Goal: Task Accomplishment & Management: Manage account settings

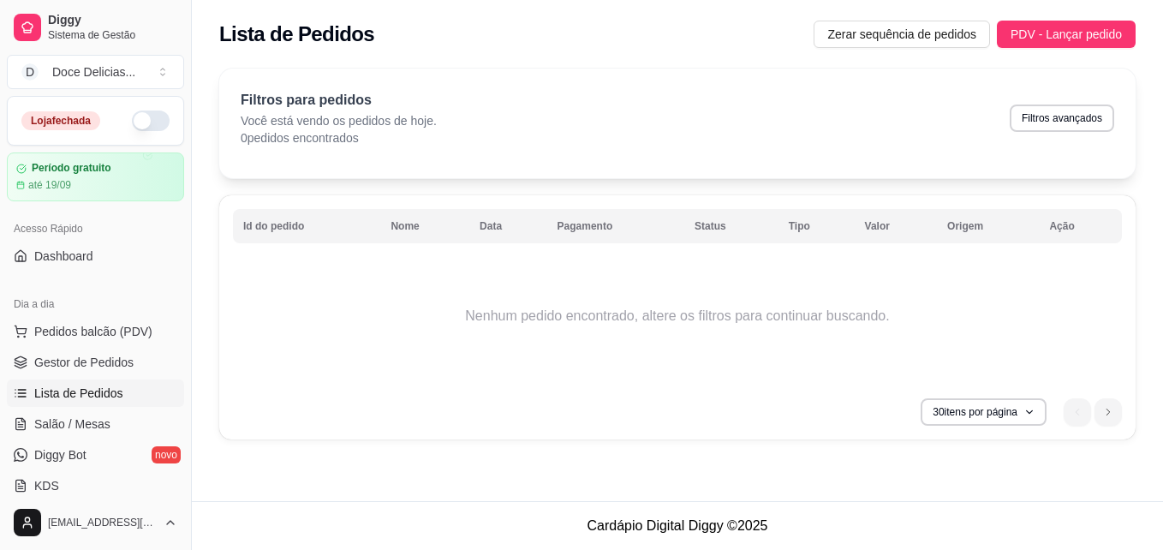
click at [132, 121] on button "button" at bounding box center [151, 120] width 38 height 21
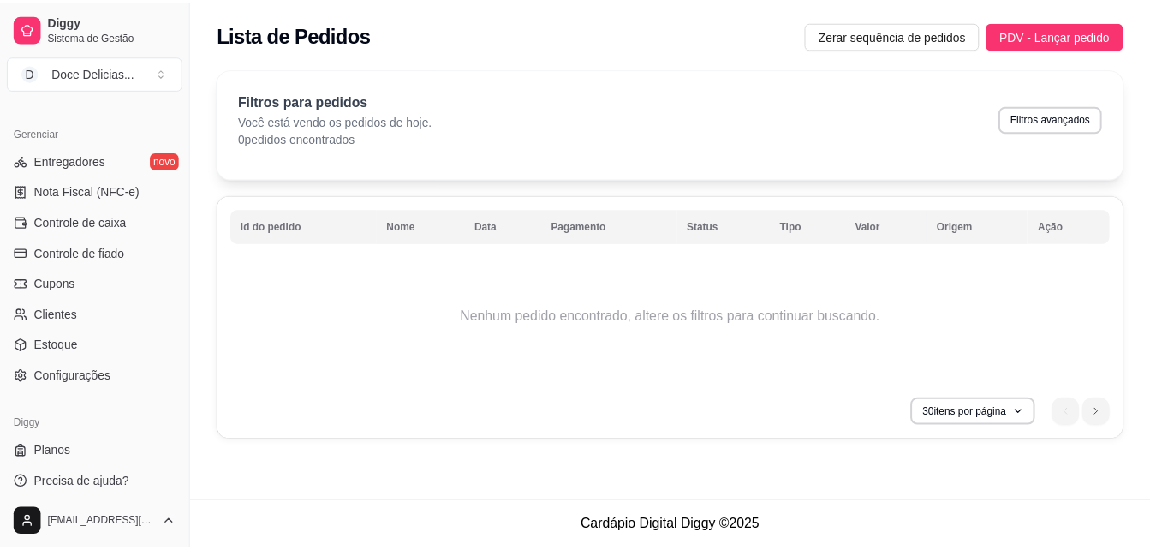
scroll to position [683, 0]
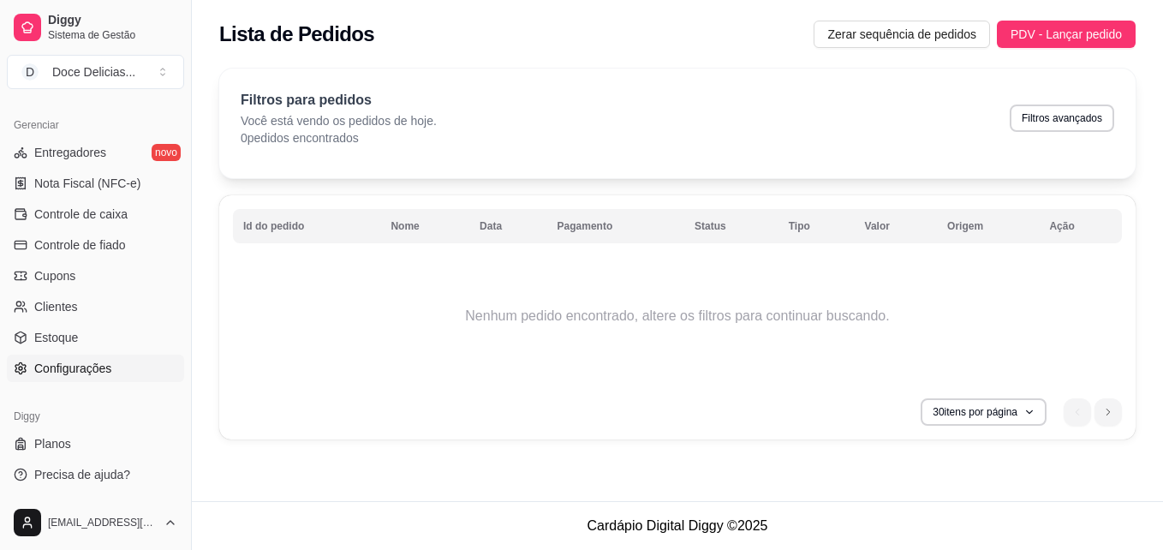
click at [53, 362] on span "Configurações" at bounding box center [72, 368] width 77 height 17
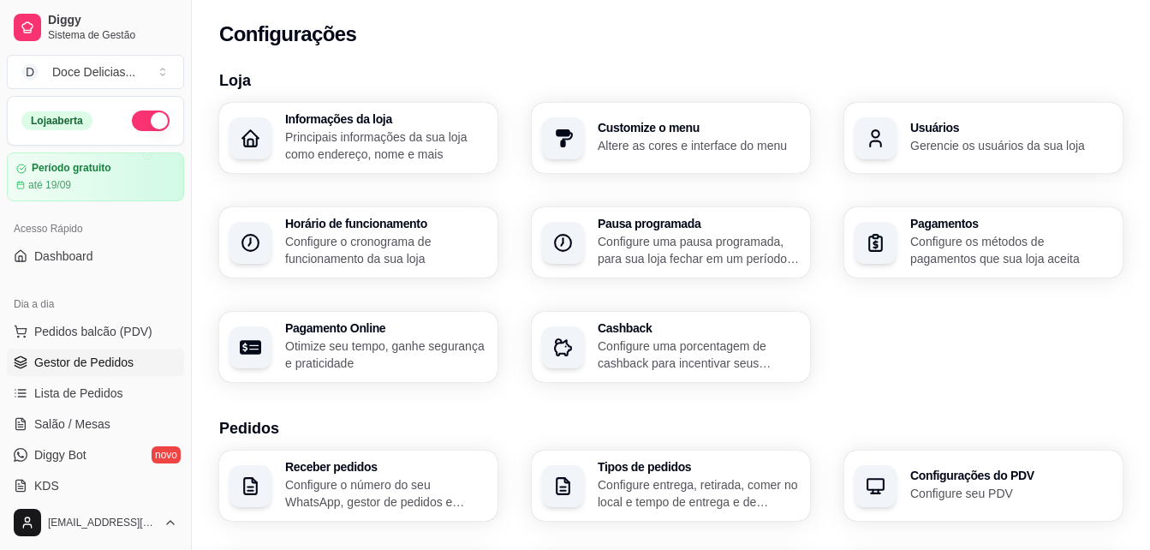
click at [69, 366] on span "Gestor de Pedidos" at bounding box center [83, 362] width 99 height 17
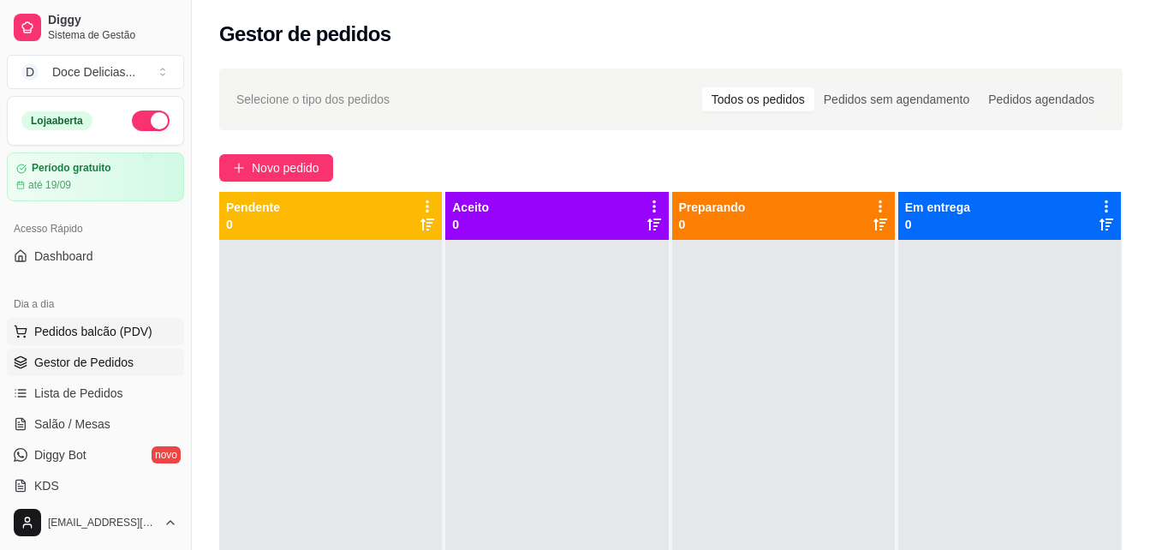
click at [79, 339] on span "Pedidos balcão (PDV)" at bounding box center [93, 331] width 118 height 17
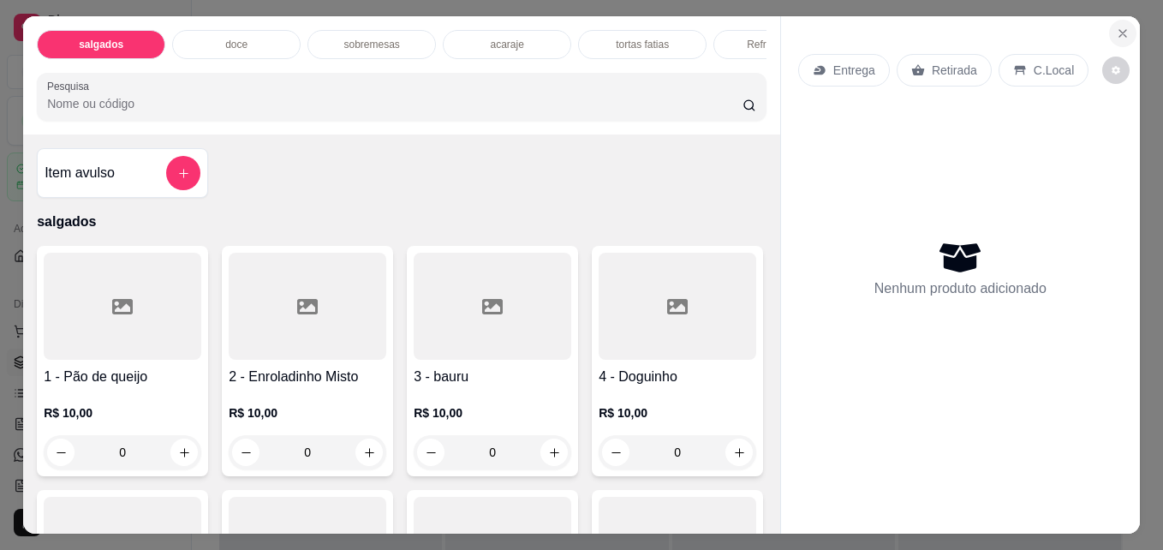
click at [1116, 27] on icon "Close" at bounding box center [1123, 34] width 14 height 14
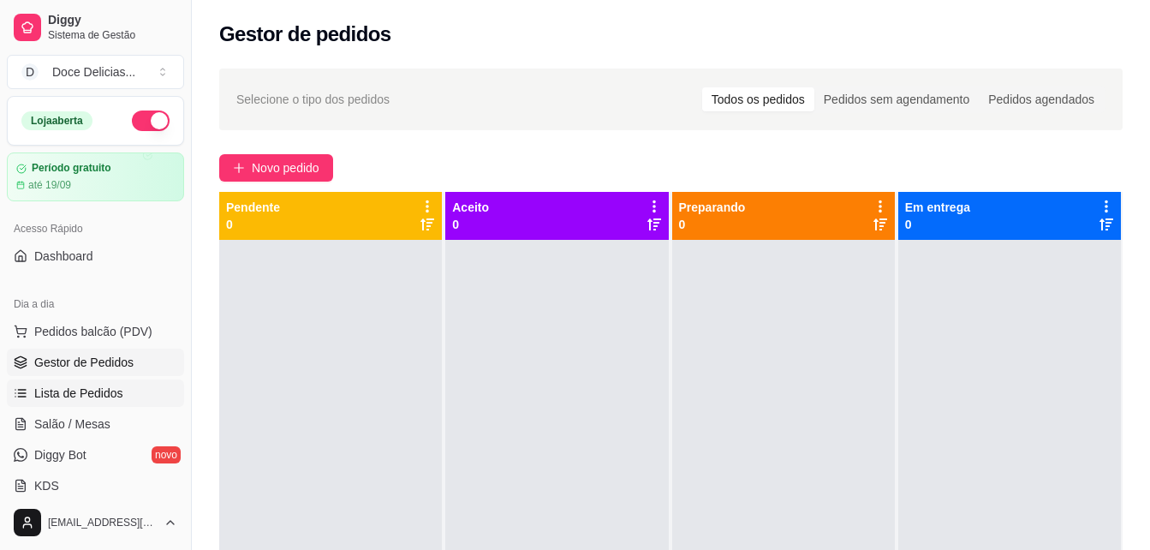
click at [105, 389] on span "Lista de Pedidos" at bounding box center [78, 393] width 89 height 17
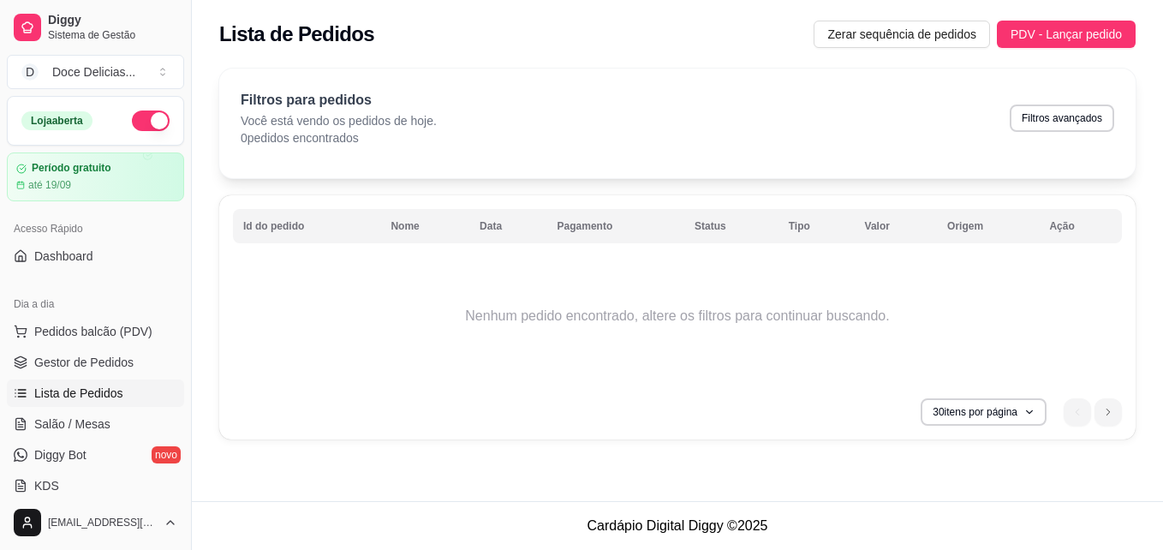
click at [7, 379] on link "Lista de Pedidos" at bounding box center [95, 392] width 177 height 27
click at [67, 365] on span "Gestor de Pedidos" at bounding box center [83, 362] width 99 height 17
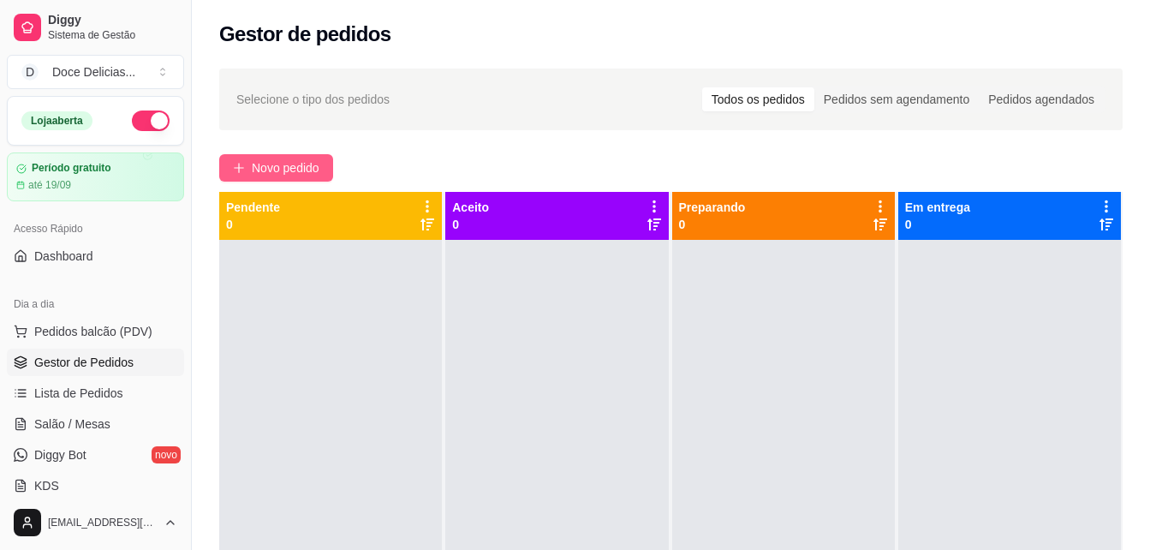
click at [271, 177] on button "Novo pedido" at bounding box center [276, 167] width 114 height 27
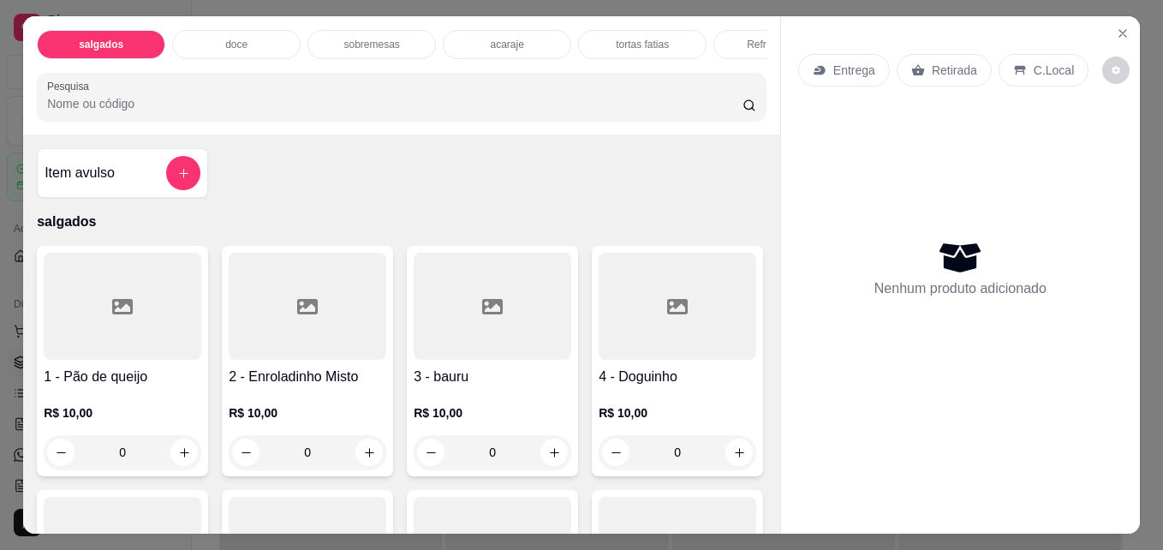
click at [263, 110] on input "Pesquisa" at bounding box center [394, 103] width 695 height 17
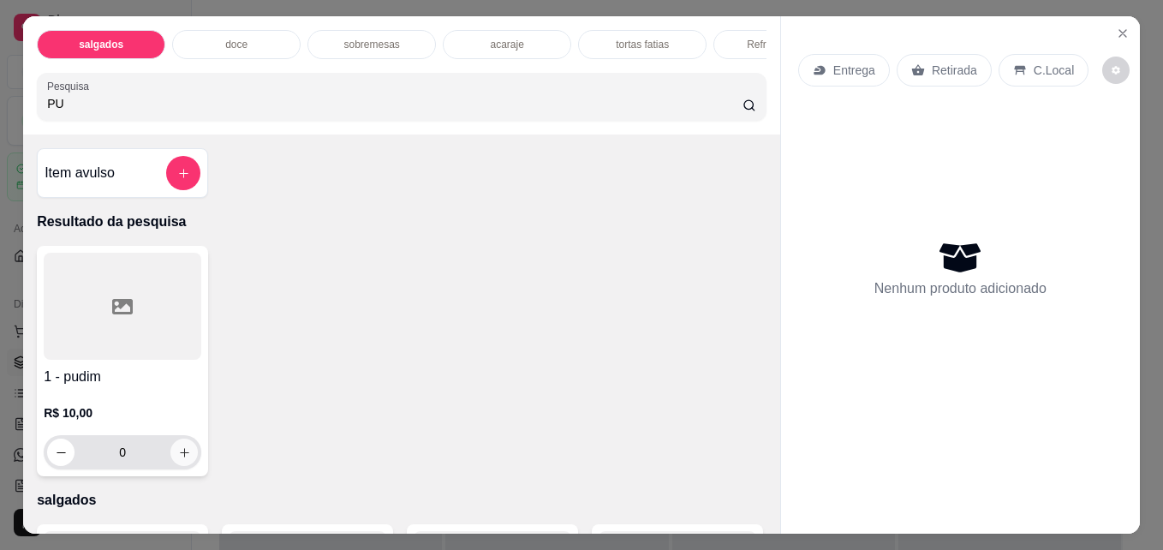
type input "PU"
click at [178, 459] on icon "increase-product-quantity" at bounding box center [184, 452] width 13 height 13
type input "1"
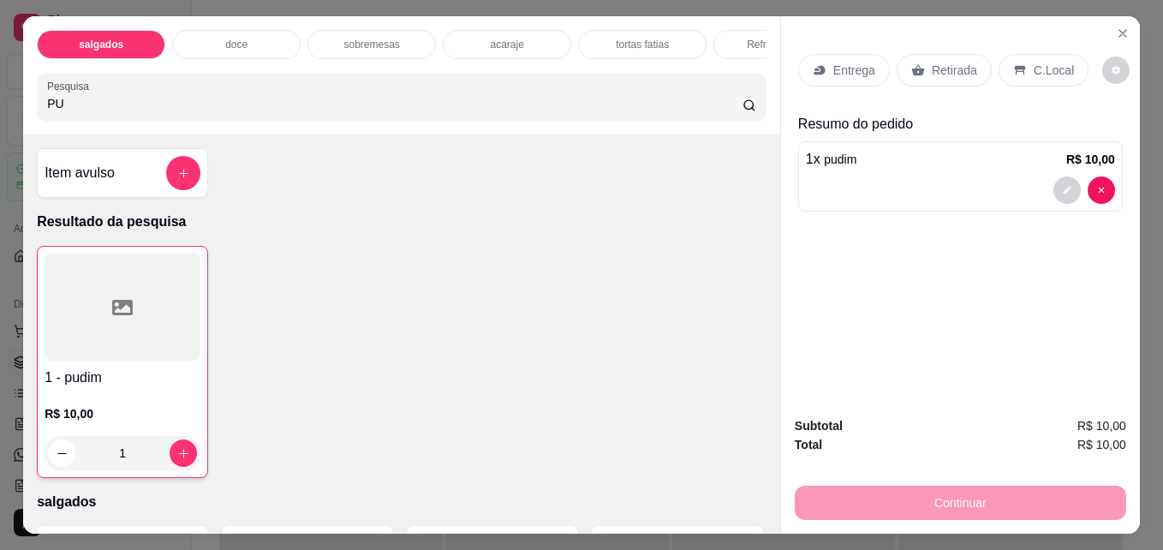
click at [912, 68] on icon at bounding box center [918, 70] width 13 height 11
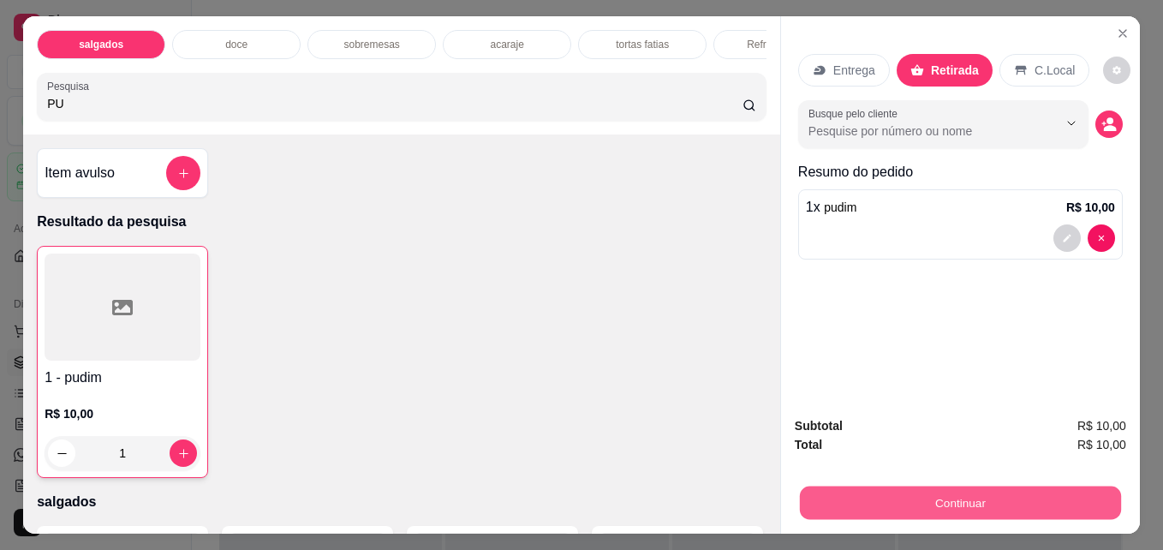
click at [887, 486] on button "Continuar" at bounding box center [960, 502] width 321 height 33
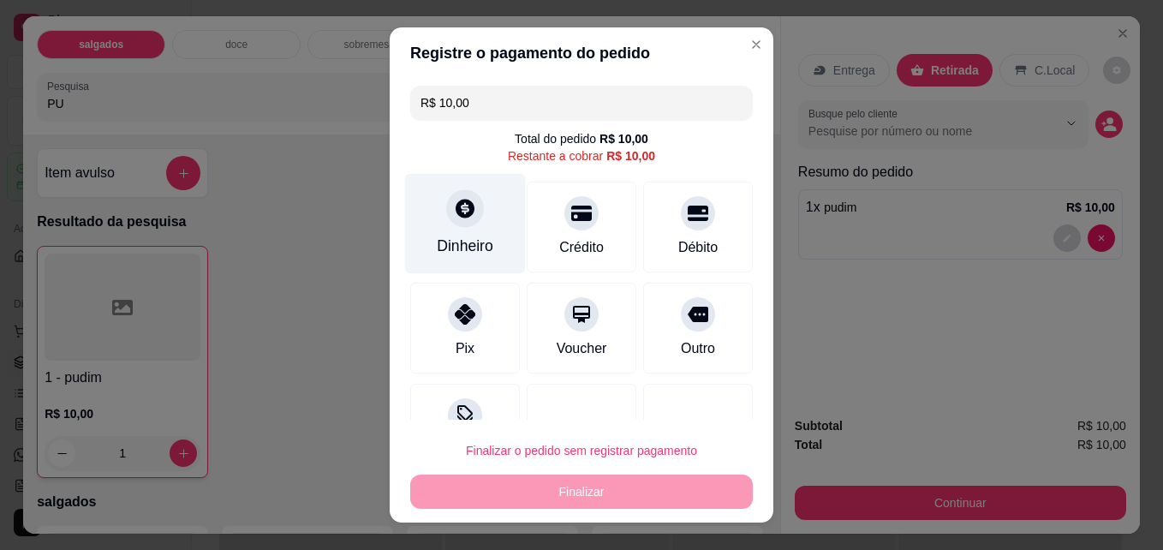
click at [464, 239] on div "Dinheiro" at bounding box center [465, 246] width 57 height 22
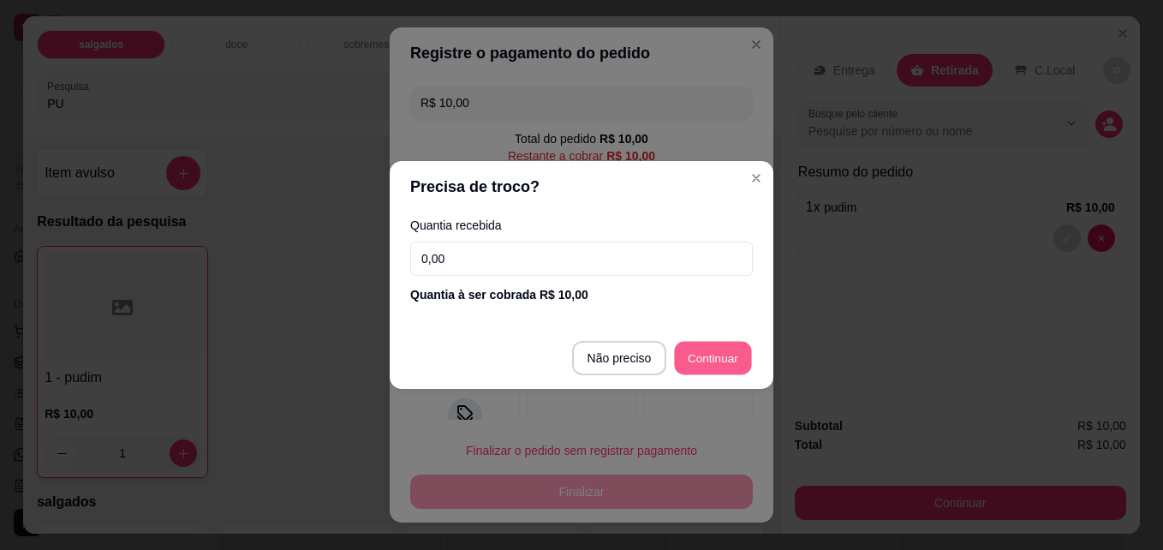
type input "R$ 0,00"
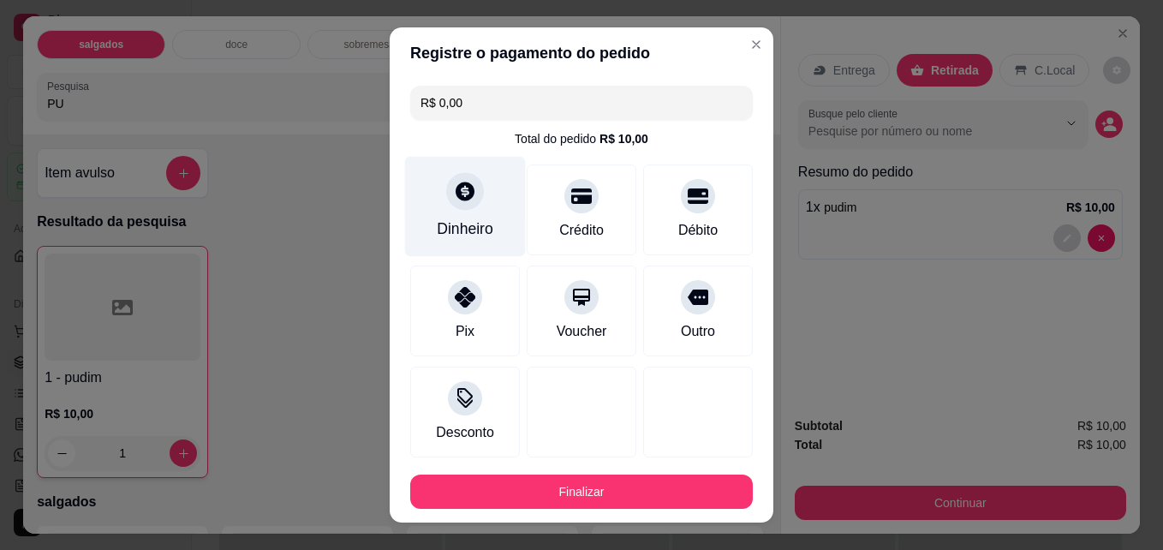
click at [459, 200] on icon at bounding box center [465, 191] width 19 height 19
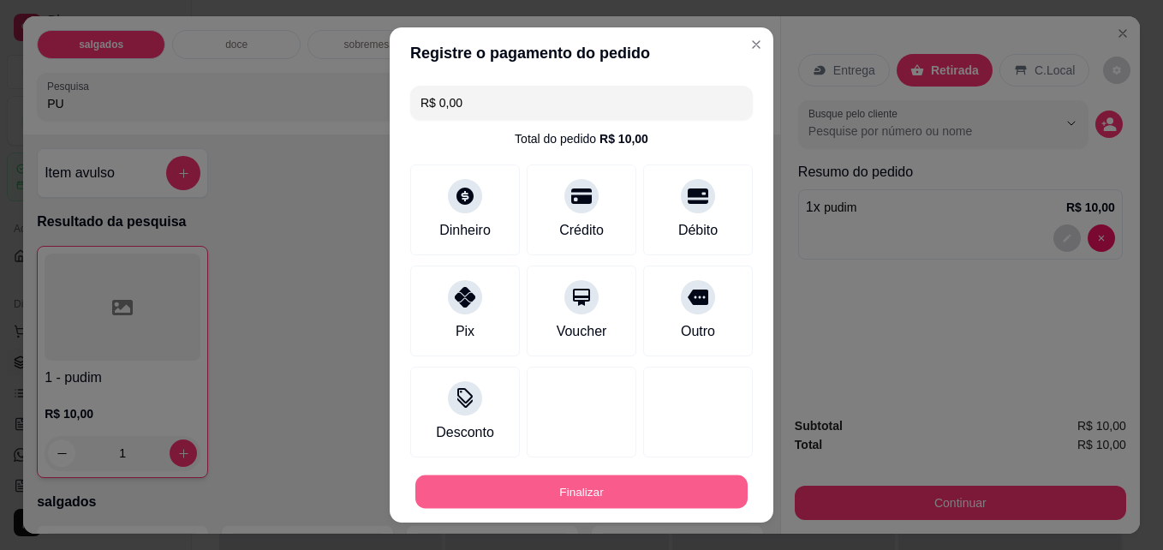
click at [612, 496] on button "Finalizar" at bounding box center [581, 491] width 332 height 33
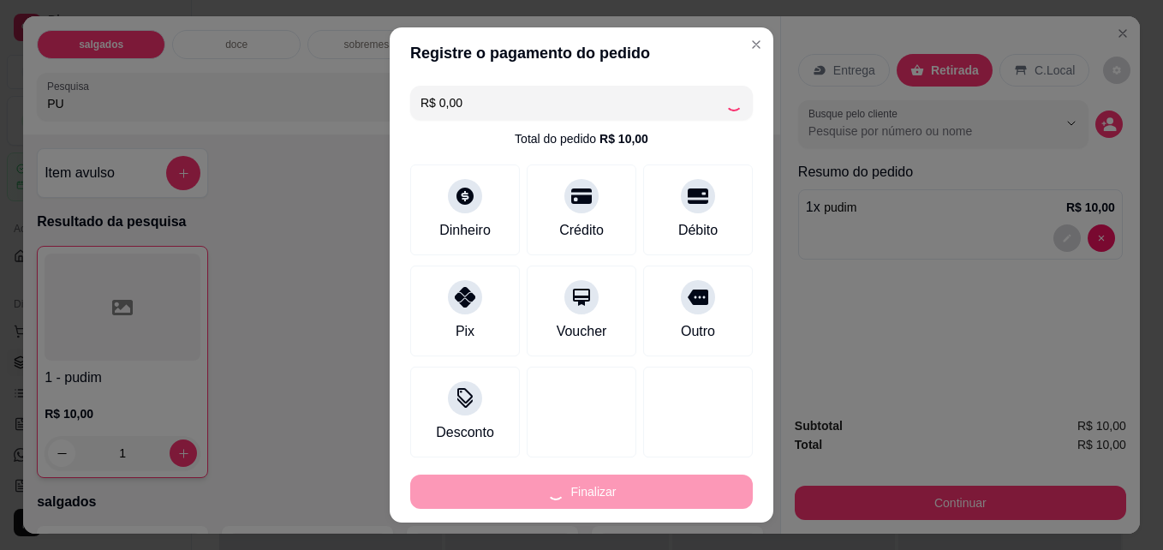
type input "0"
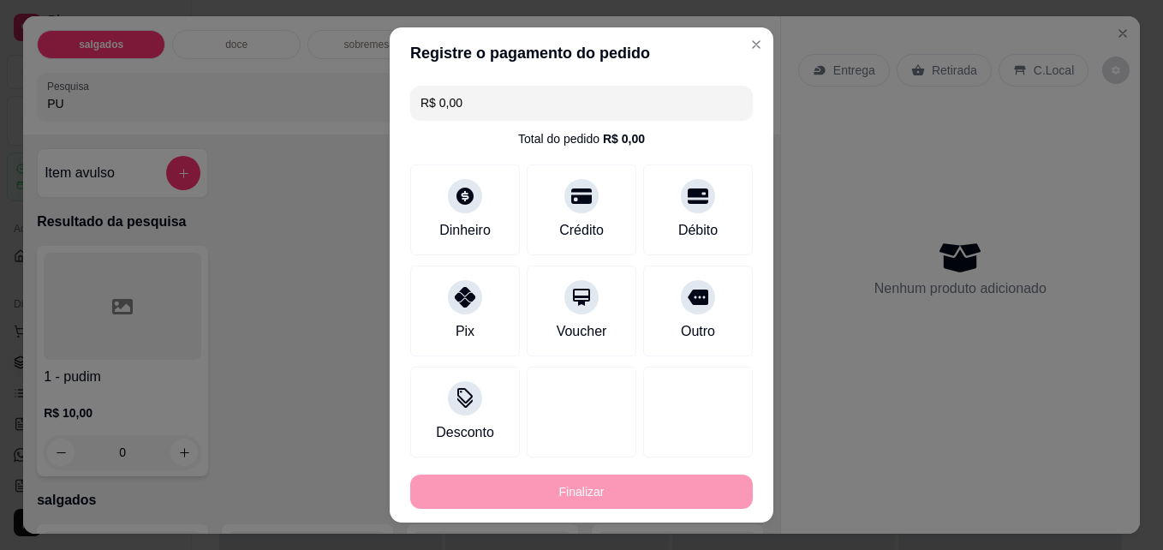
type input "-R$ 10,00"
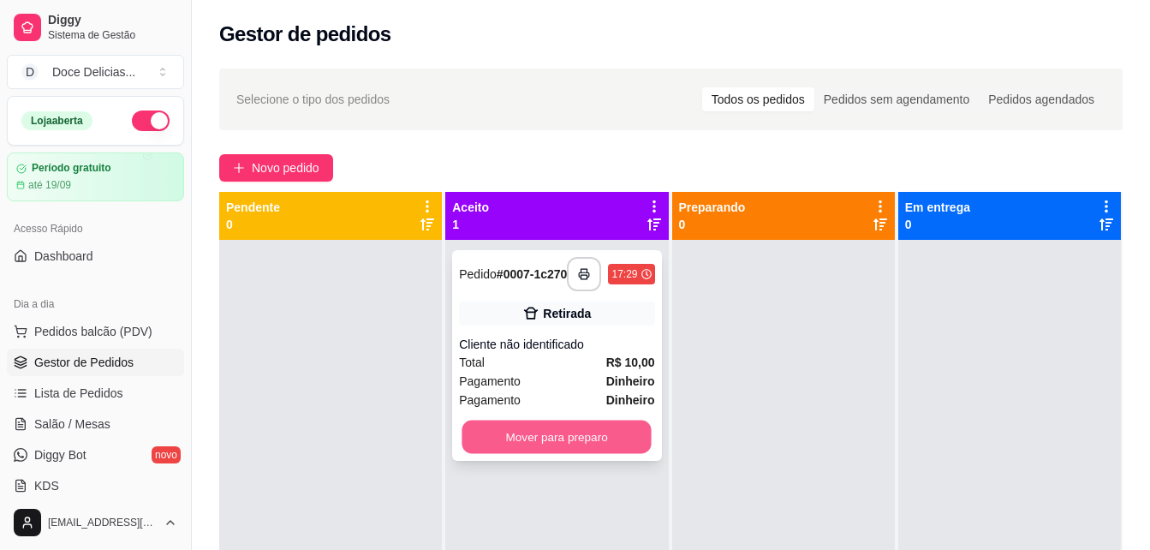
click at [555, 449] on button "Mover para preparo" at bounding box center [556, 437] width 189 height 33
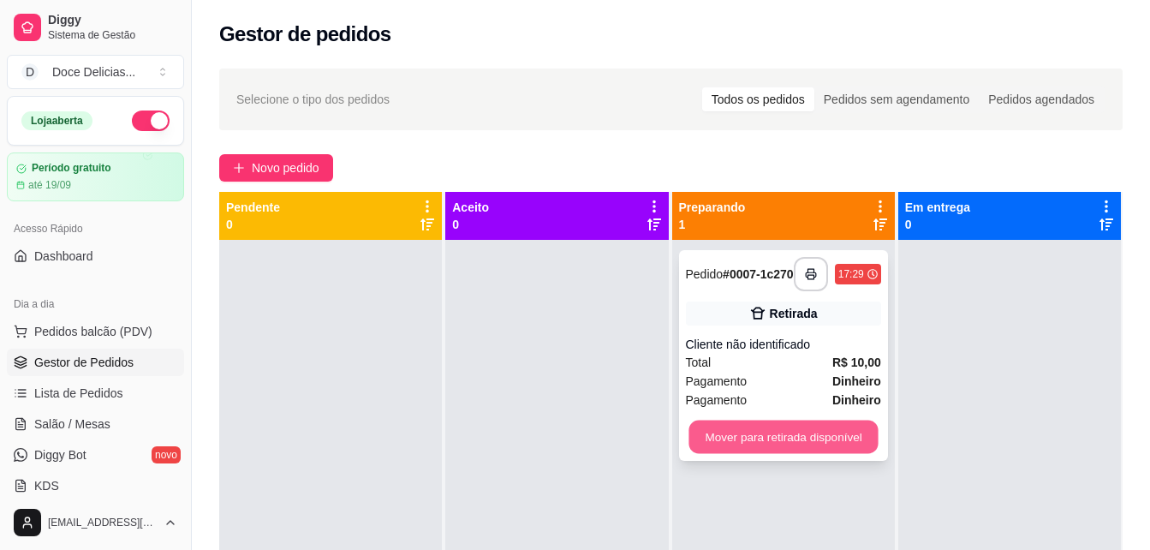
click at [733, 436] on button "Mover para retirada disponível" at bounding box center [783, 437] width 189 height 33
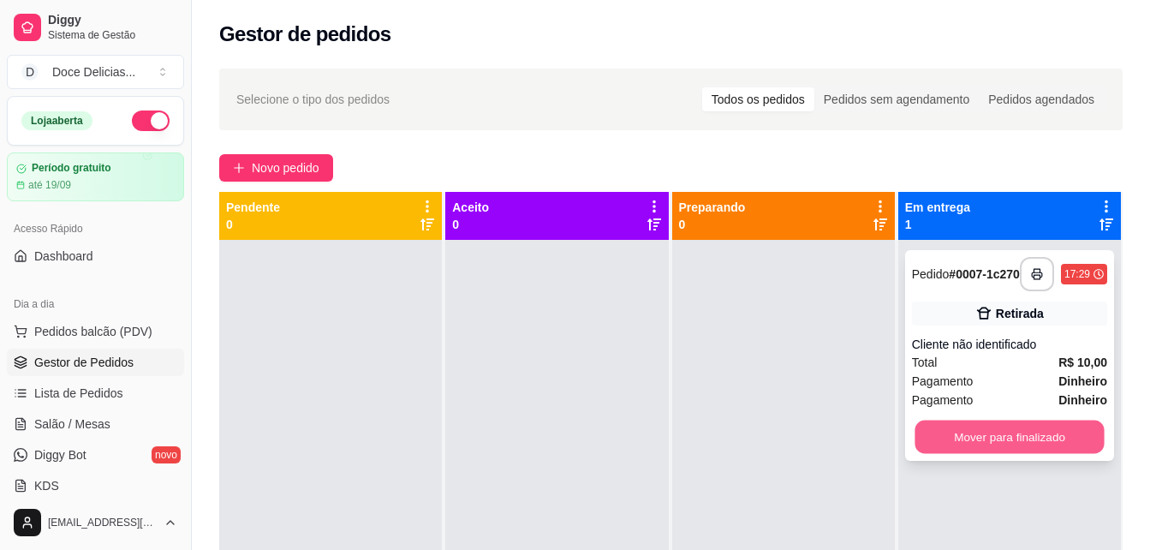
click at [921, 439] on button "Mover para finalizado" at bounding box center [1009, 437] width 189 height 33
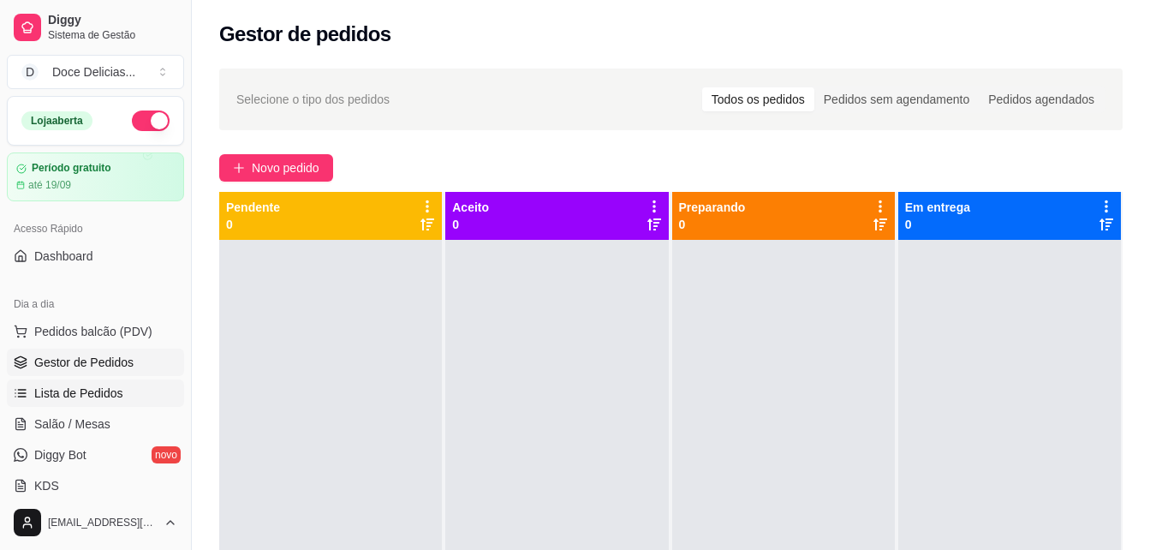
click at [74, 387] on span "Lista de Pedidos" at bounding box center [78, 393] width 89 height 17
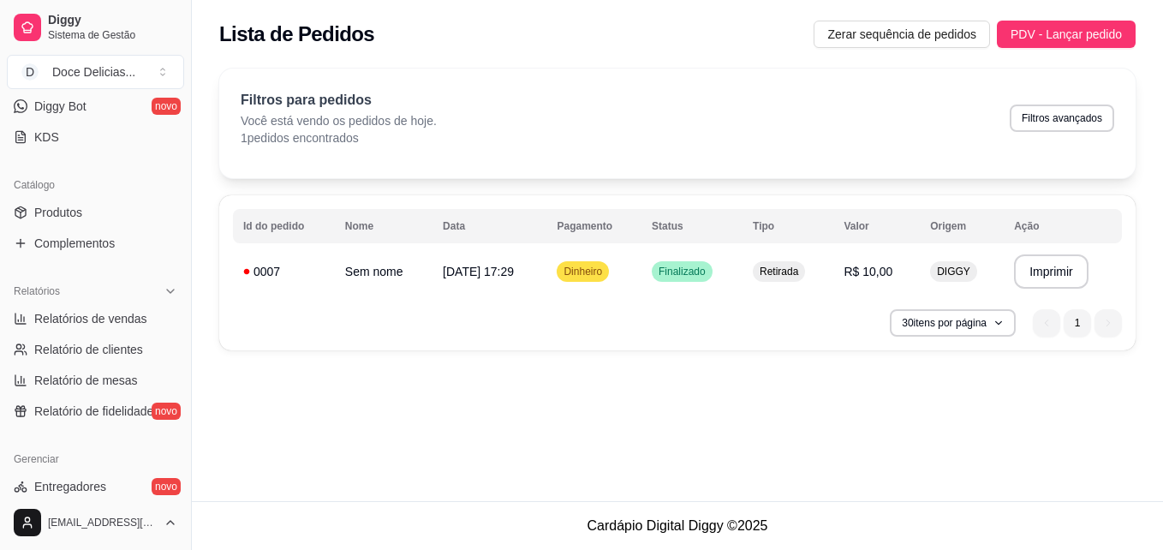
scroll to position [683, 0]
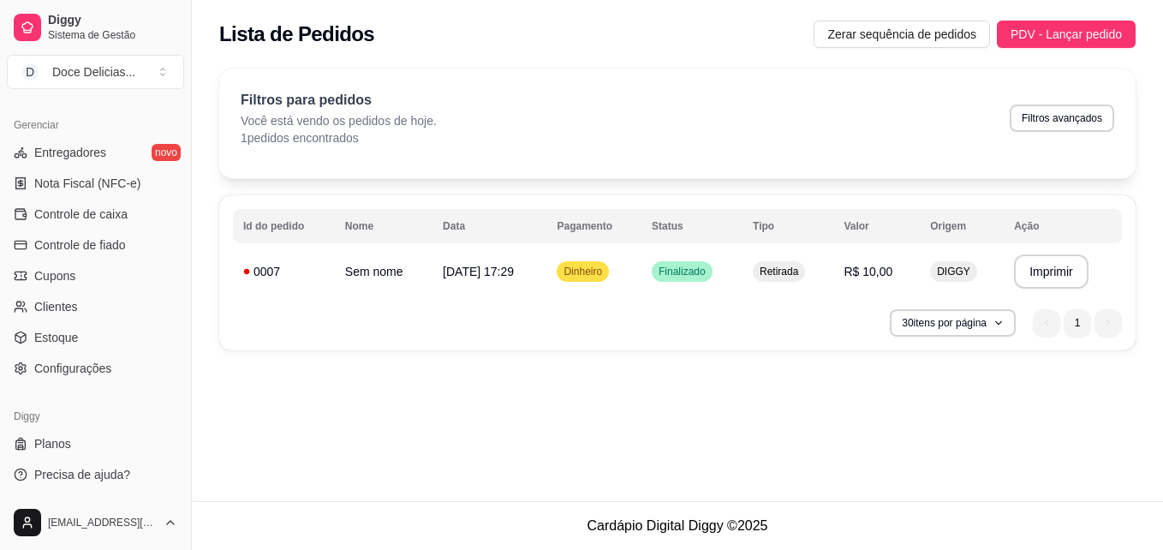
click at [569, 468] on div "**********" at bounding box center [677, 250] width 971 height 501
click at [624, 436] on div "**********" at bounding box center [677, 250] width 971 height 501
click at [949, 38] on span "Zerar sequência de pedidos" at bounding box center [901, 34] width 149 height 19
click at [924, 32] on span "Zerar sequência de pedidos" at bounding box center [901, 34] width 149 height 19
click at [1077, 31] on span "PDV - Lançar pedido" at bounding box center [1066, 34] width 111 height 19
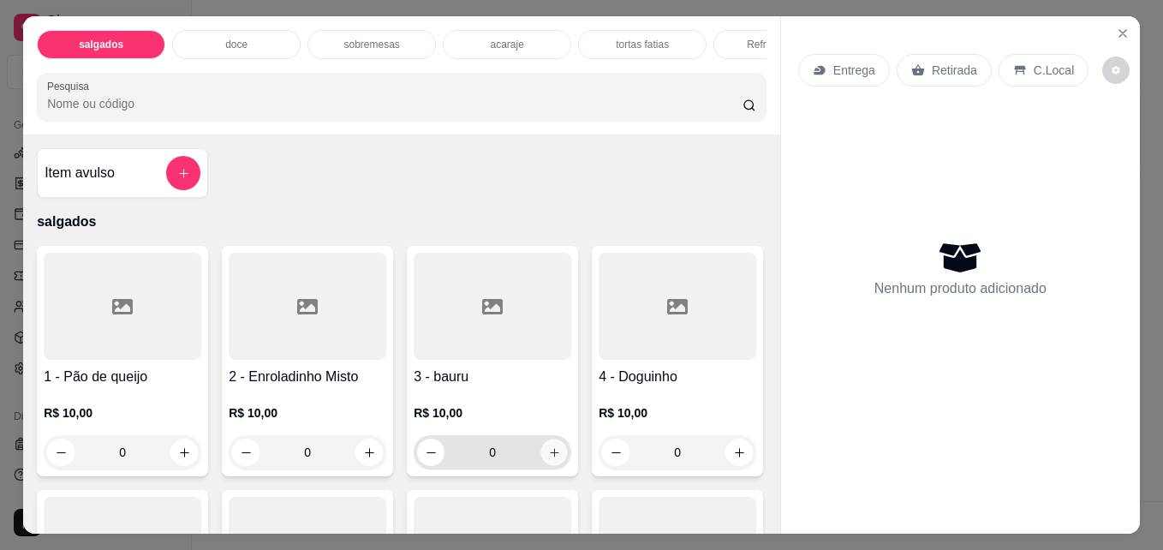
click at [548, 453] on icon "increase-product-quantity" at bounding box center [554, 452] width 13 height 13
type input "1"
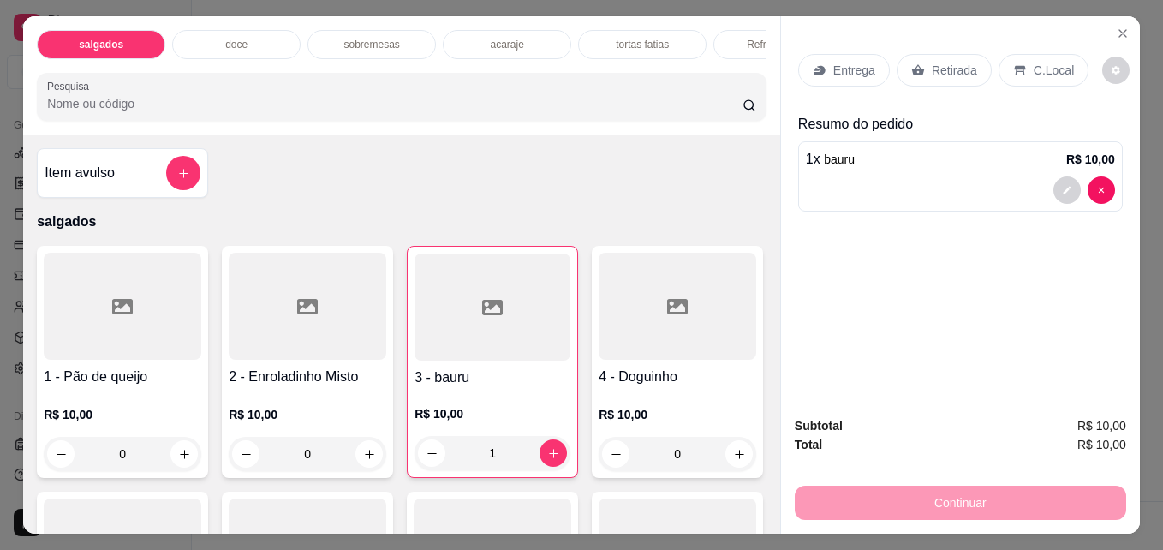
click at [933, 64] on p "Retirada" at bounding box center [954, 70] width 45 height 17
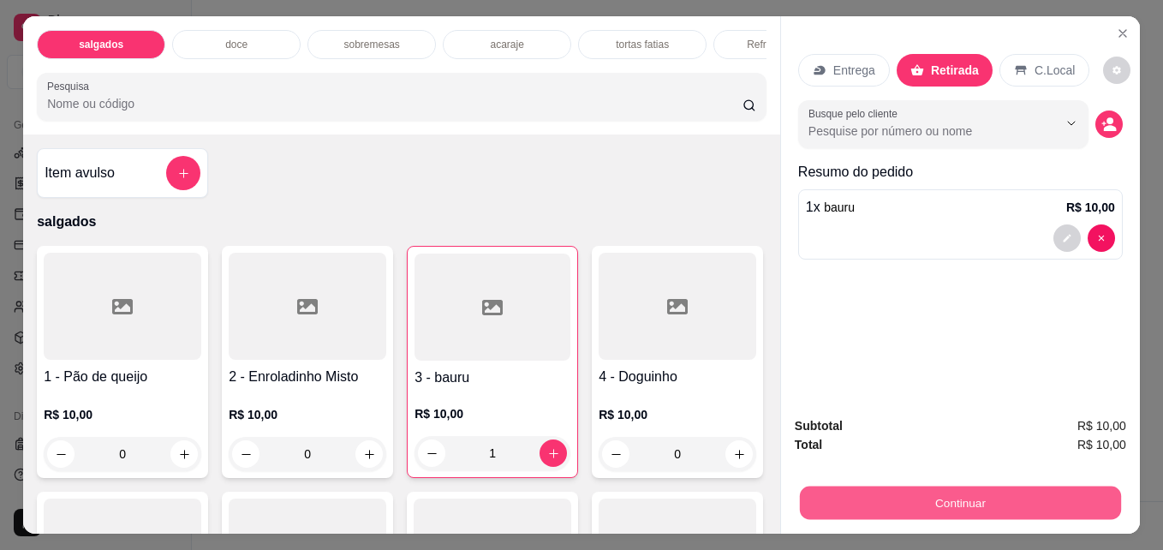
click at [898, 507] on button "Continuar" at bounding box center [960, 502] width 321 height 33
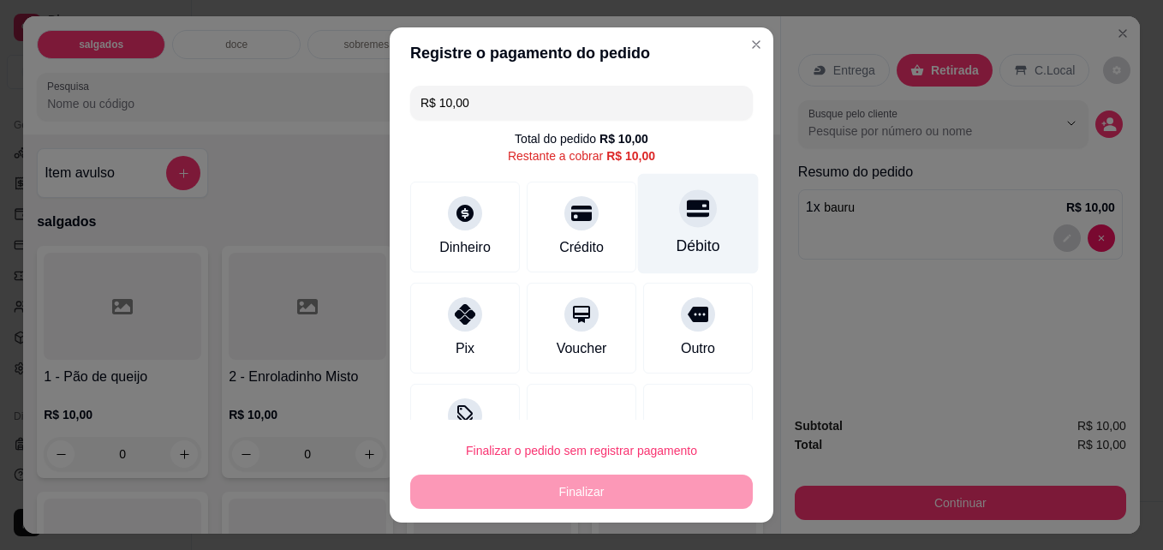
click at [677, 253] on div "Débito" at bounding box center [699, 246] width 44 height 22
type input "R$ 0,00"
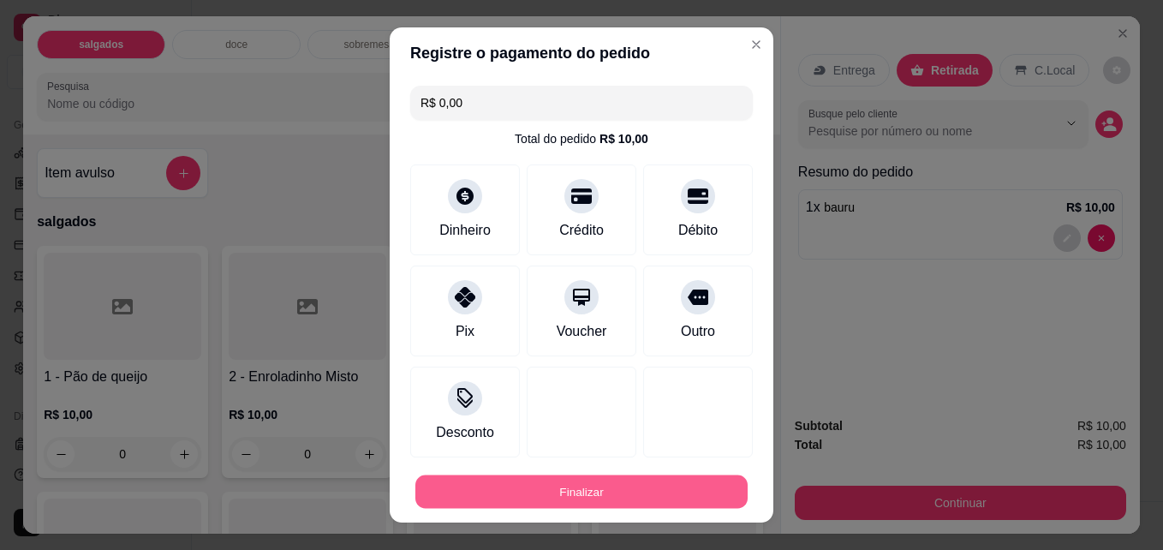
click at [519, 489] on button "Finalizar" at bounding box center [581, 491] width 332 height 33
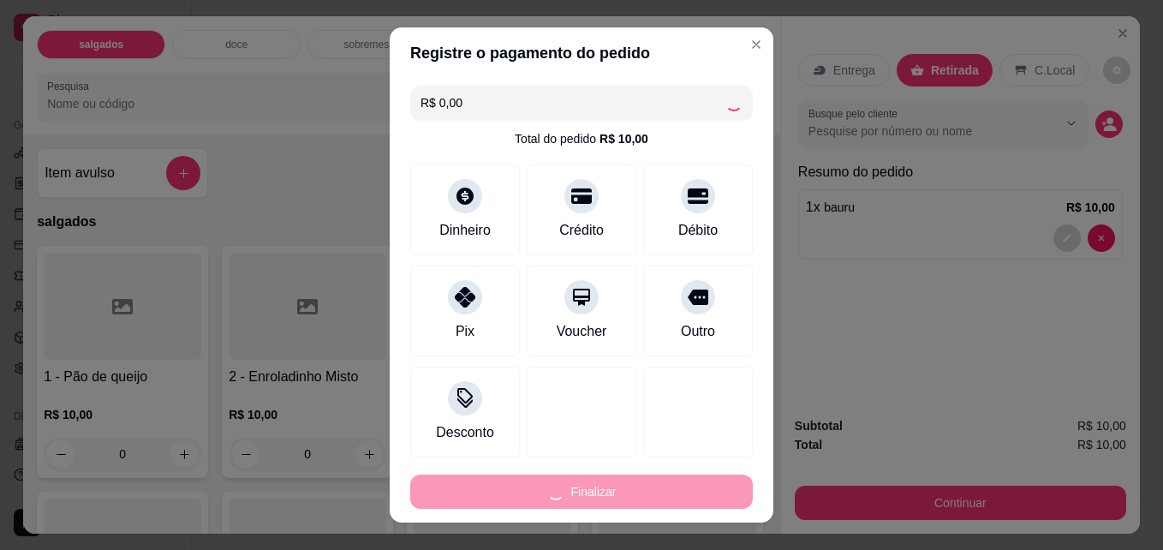
type input "0"
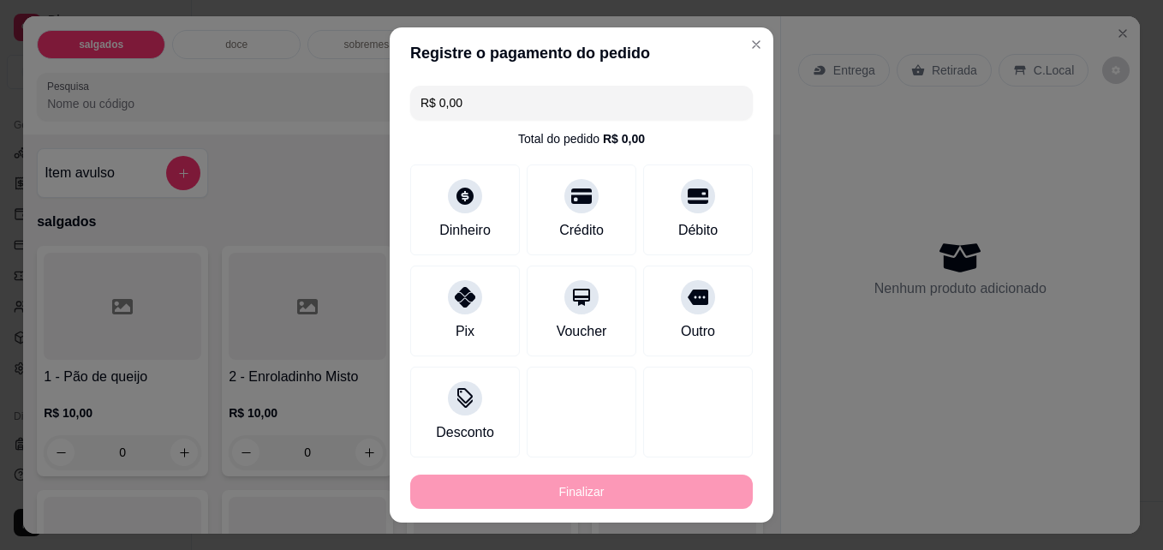
type input "-R$ 10,00"
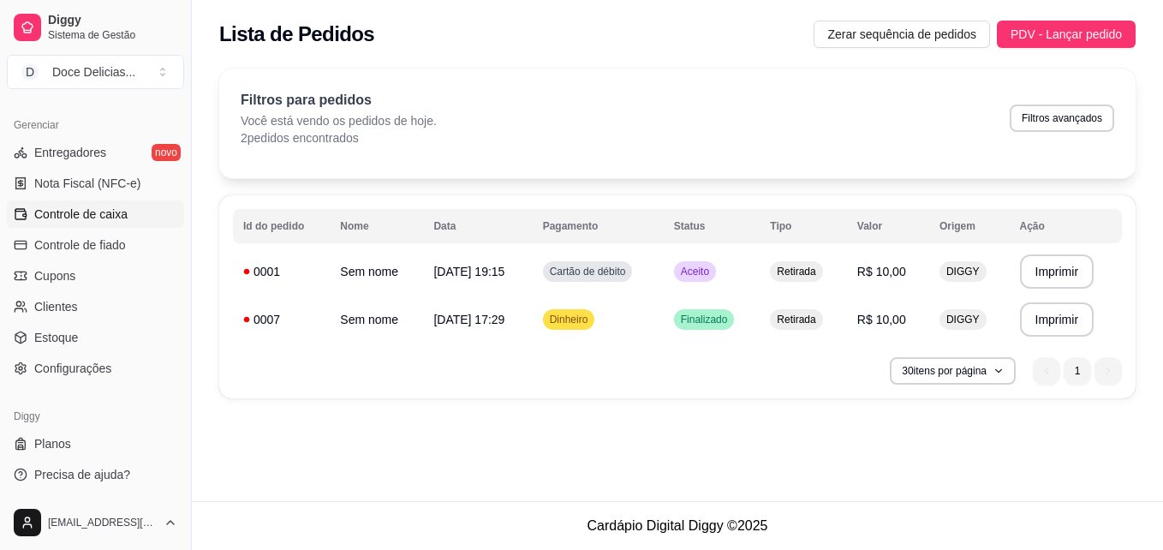
click at [103, 218] on span "Controle de caixa" at bounding box center [80, 214] width 93 height 17
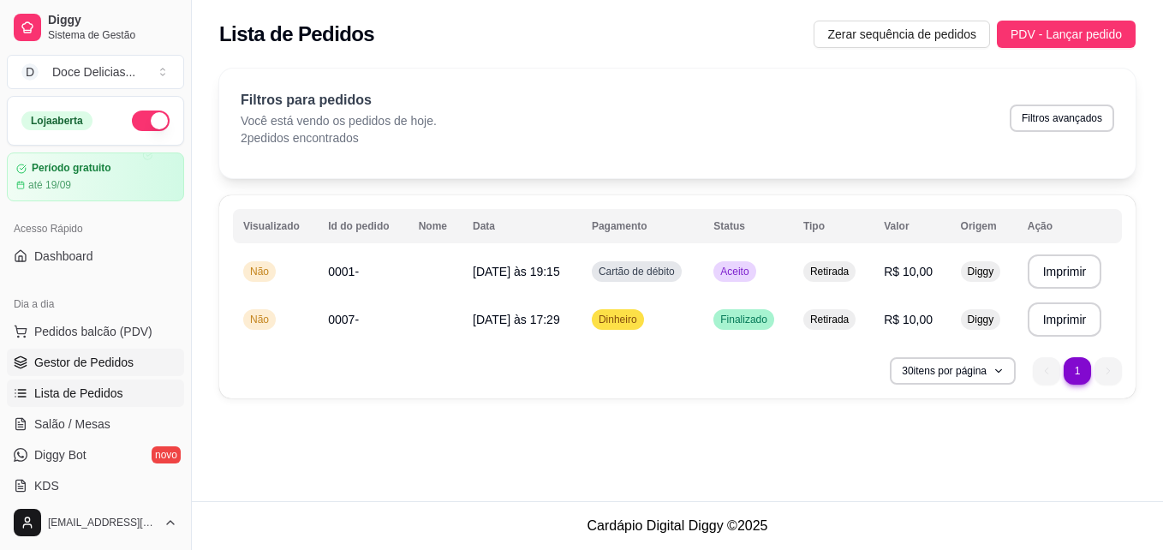
click at [113, 349] on link "Gestor de Pedidos" at bounding box center [95, 362] width 177 height 27
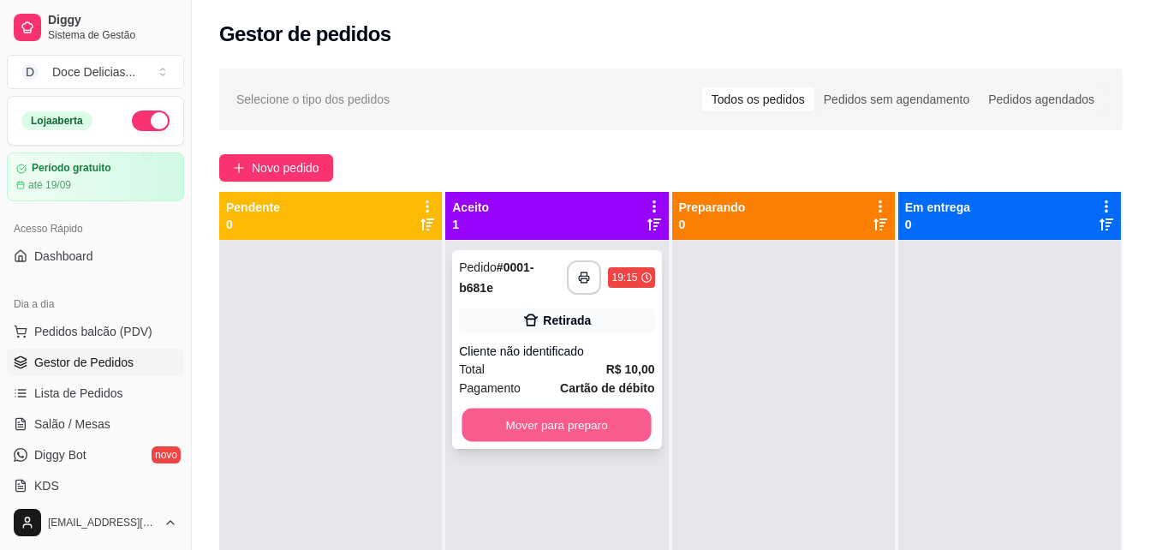
click at [582, 411] on button "Mover para preparo" at bounding box center [556, 425] width 189 height 33
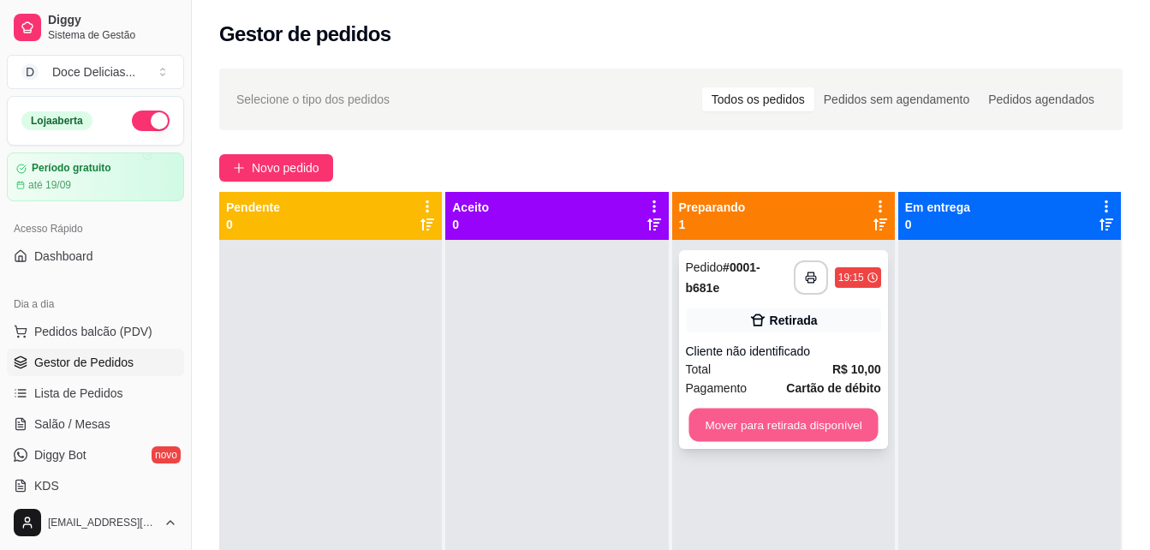
click at [844, 422] on button "Mover para retirada disponível" at bounding box center [783, 425] width 189 height 33
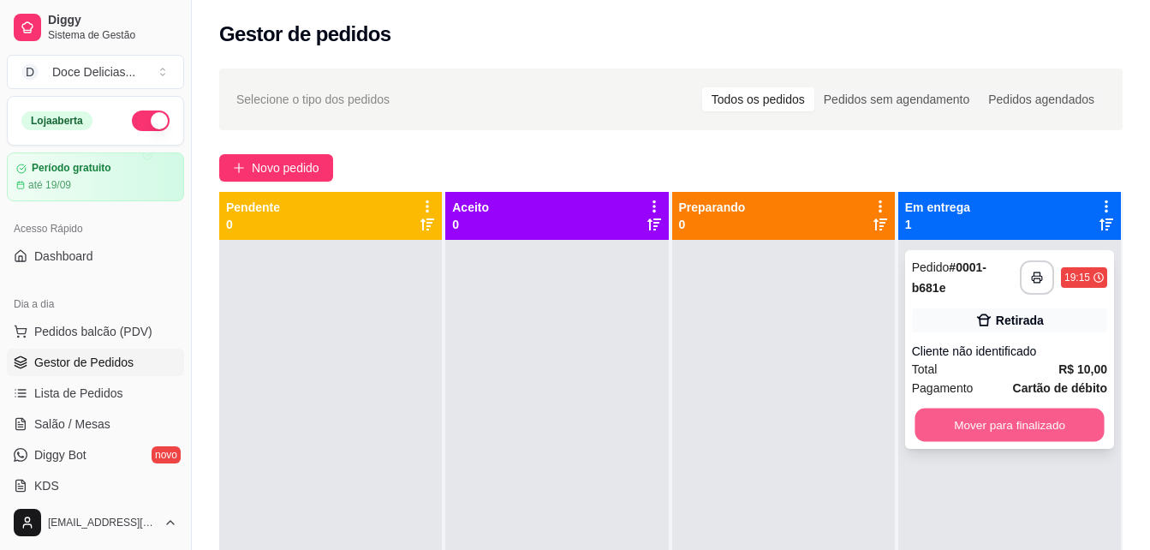
click at [1033, 416] on button "Mover para finalizado" at bounding box center [1009, 425] width 189 height 33
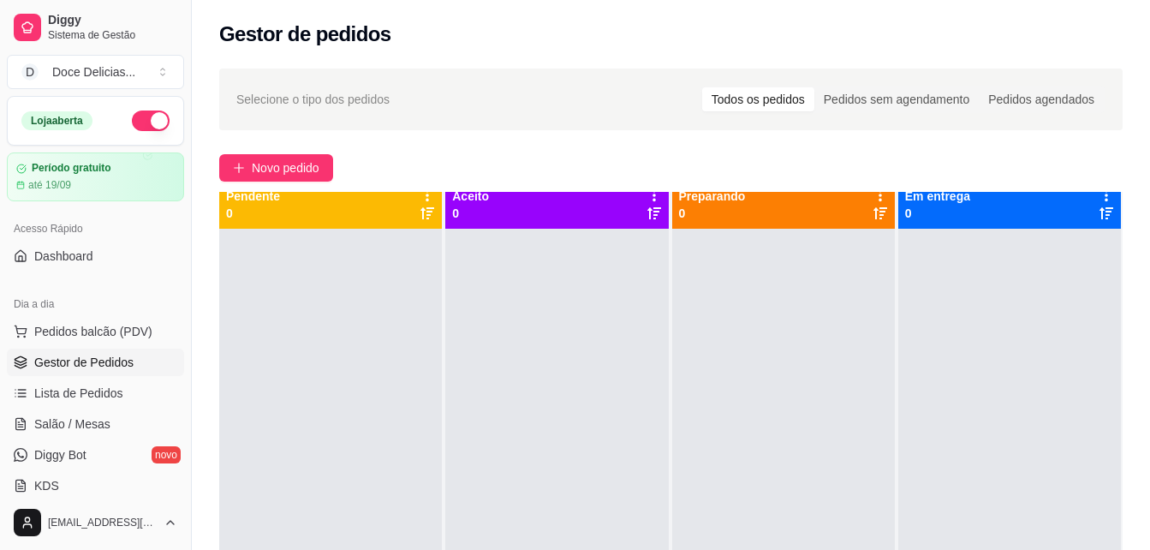
scroll to position [48, 0]
